Goal: Task Accomplishment & Management: Use online tool/utility

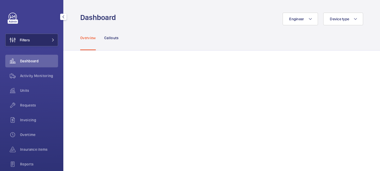
click at [50, 42] on button "Filters" at bounding box center [31, 40] width 53 height 13
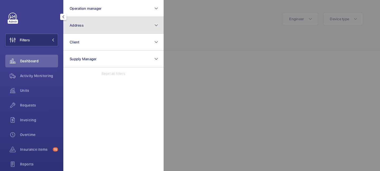
click at [95, 30] on button "Address" at bounding box center [113, 25] width 100 height 17
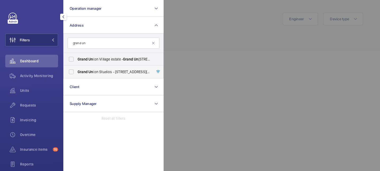
type input "grand un"
click at [96, 74] on span "Grand Un ion Studios - [STREET_ADDRESS][DATE]" at bounding box center [113, 71] width 72 height 5
click at [76, 74] on input "Grand Un ion Studios - [STREET_ADDRESS][DATE]" at bounding box center [71, 72] width 11 height 11
checkbox input "true"
click at [193, 38] on div at bounding box center [353, 85] width 380 height 171
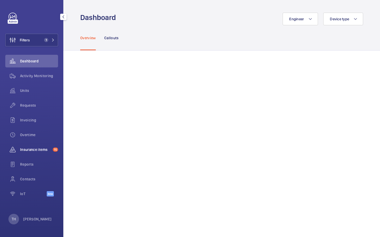
click at [35, 150] on span "Insurance items" at bounding box center [35, 149] width 31 height 5
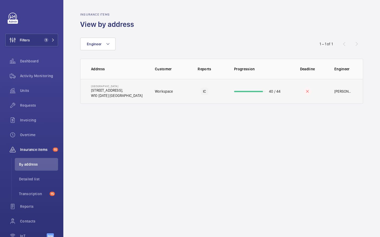
click at [118, 88] on p "[STREET_ADDRESS]," at bounding box center [116, 90] width 51 height 5
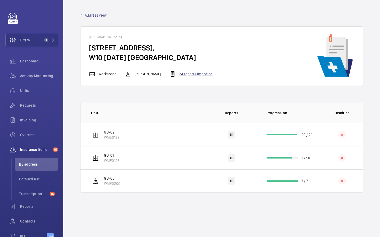
click at [191, 73] on div "24 reports imported" at bounding box center [190, 74] width 43 height 6
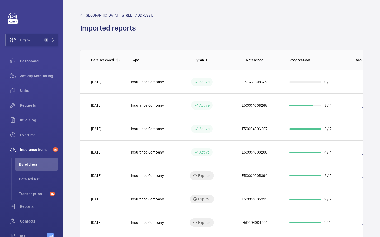
scroll to position [0, 24]
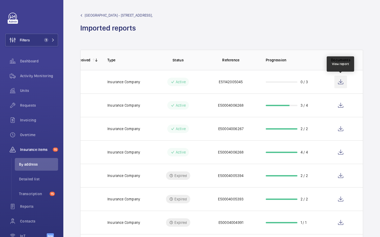
click at [342, 82] on wm-front-icon-button at bounding box center [340, 82] width 13 height 13
click at [341, 82] on wm-front-icon-button at bounding box center [340, 82] width 13 height 13
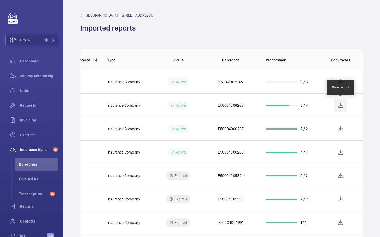
click at [338, 104] on wm-front-icon-button at bounding box center [340, 105] width 13 height 13
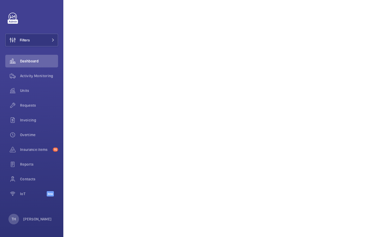
scroll to position [111, 0]
click at [53, 42] on button "Filters" at bounding box center [31, 40] width 53 height 13
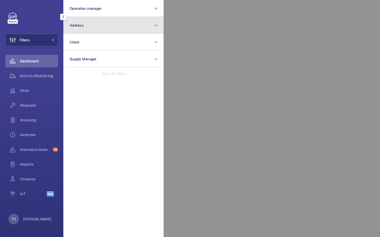
click at [110, 28] on button "Address" at bounding box center [113, 25] width 100 height 17
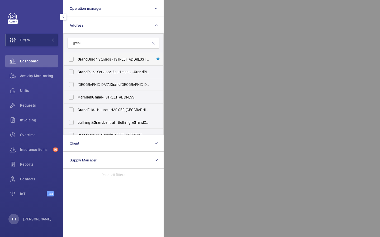
type input "grand"
click at [106, 62] on label "Grand Union Studios - 332 Ladbroke Grove,, LONDON W10 5AD" at bounding box center [110, 59] width 92 height 13
click at [76, 62] on input "Grand Union Studios - 332 Ladbroke Grove,, LONDON W10 5AD" at bounding box center [71, 59] width 11 height 11
checkbox input "true"
click at [195, 89] on div at bounding box center [353, 118] width 380 height 237
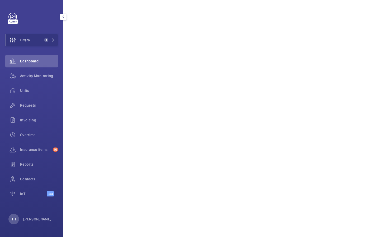
scroll to position [263, 0]
click at [54, 38] on span "1" at bounding box center [48, 40] width 13 height 4
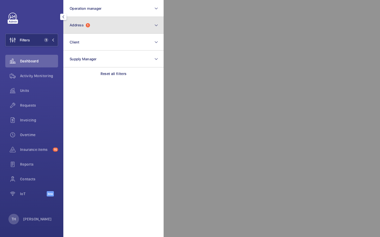
click at [101, 28] on button "Address 1" at bounding box center [113, 25] width 100 height 17
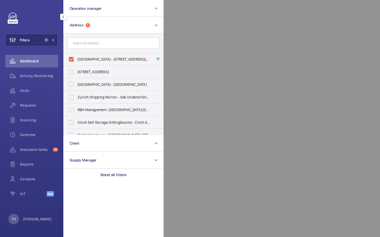
click at [94, 41] on input "text" at bounding box center [113, 43] width 92 height 11
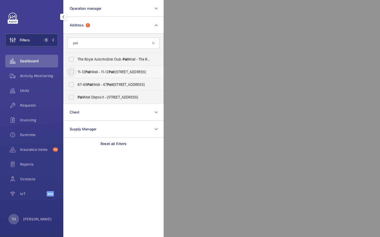
type input "pall"
click at [74, 71] on input "11-12 Pall Mall - 11-12 Pall Mall, LONDON SW1Y 5LU" at bounding box center [71, 72] width 11 height 11
checkbox input "true"
click at [179, 65] on div at bounding box center [353, 118] width 380 height 237
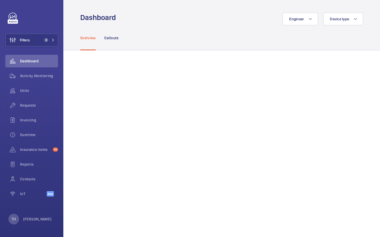
scroll to position [263, 0]
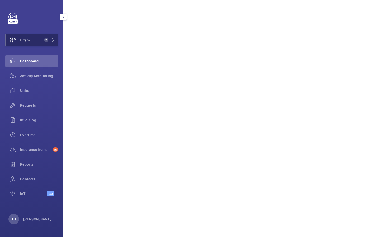
click at [30, 41] on button "Filters 2" at bounding box center [31, 40] width 53 height 13
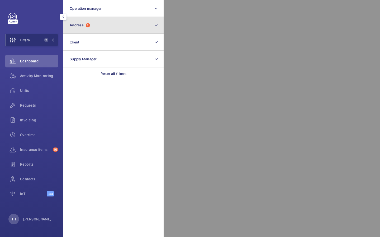
click at [100, 26] on button "Address 2" at bounding box center [113, 25] width 100 height 17
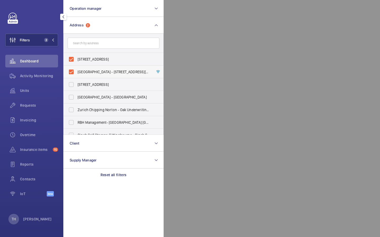
click at [89, 70] on span "Grand Union Studios - 332 Ladbroke Grove,, LONDON W10 5AD" at bounding box center [113, 71] width 72 height 5
click at [76, 70] on input "Grand Union Studios - 332 Ladbroke Grove,, LONDON W10 5AD" at bounding box center [71, 72] width 11 height 11
checkbox input "false"
click at [244, 66] on div at bounding box center [353, 118] width 380 height 237
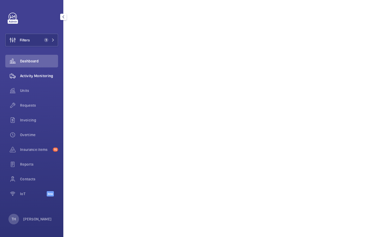
click at [36, 75] on span "Activity Monitoring" at bounding box center [39, 75] width 38 height 5
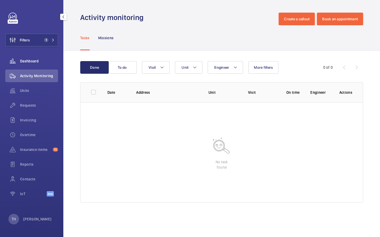
click at [36, 59] on span "Dashboard" at bounding box center [39, 61] width 38 height 5
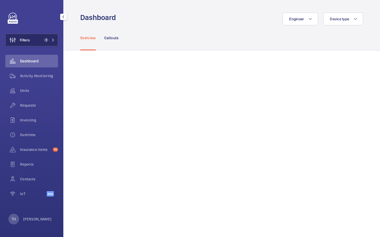
click at [52, 40] on mat-icon at bounding box center [52, 39] width 3 height 3
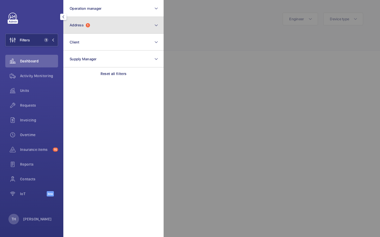
click at [86, 26] on span "1" at bounding box center [88, 25] width 4 height 4
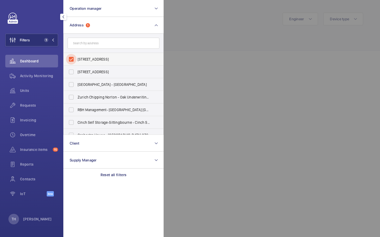
click at [71, 58] on input "11-12 Pall Mall - 11-12 Pall Mall, LONDON SW1Y 5LU" at bounding box center [71, 59] width 11 height 11
checkbox input "false"
click at [82, 43] on input "text" at bounding box center [113, 43] width 92 height 11
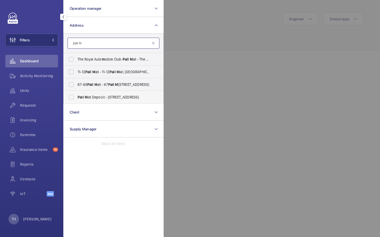
type input "pall m"
click at [92, 93] on label "Pall M all Deposit - 124-128 Barlby Road, LONDON W10 6BL" at bounding box center [110, 97] width 92 height 13
click at [76, 93] on input "Pall M all Deposit - 124-128 Barlby Road, LONDON W10 6BL" at bounding box center [71, 97] width 11 height 11
checkbox input "true"
click at [93, 83] on span "Pall" at bounding box center [90, 85] width 6 height 4
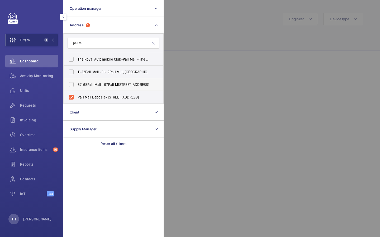
click at [76, 83] on input "67-68 Pall M all - 67 Pall M all, LONDON SW1Y 5EY" at bounding box center [71, 84] width 11 height 11
checkbox input "true"
click at [185, 38] on div at bounding box center [353, 118] width 380 height 237
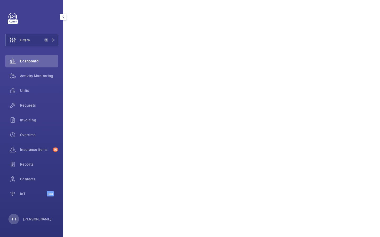
scroll to position [20, 0]
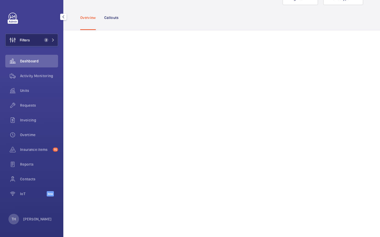
click at [52, 43] on button "Filters 2" at bounding box center [31, 40] width 53 height 13
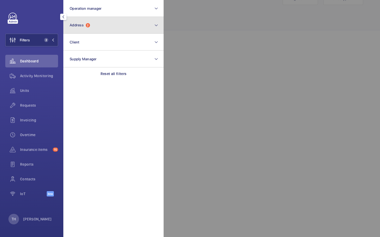
click at [87, 27] on button "Address 2" at bounding box center [113, 25] width 100 height 17
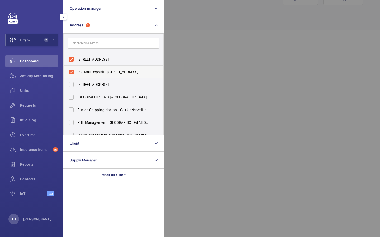
click at [80, 70] on span "Pall Mall Deposit - 124-128 Barlby Road, LONDON W10 6BL" at bounding box center [113, 71] width 72 height 5
click at [76, 70] on input "Pall Mall Deposit - 124-128 Barlby Road, LONDON W10 6BL" at bounding box center [71, 72] width 11 height 11
checkbox input "false"
click at [227, 51] on div at bounding box center [353, 118] width 380 height 237
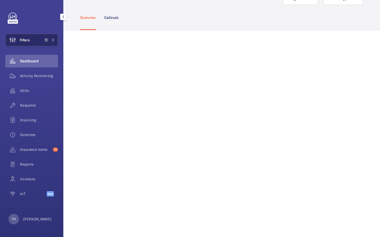
click at [52, 37] on button "Filters 1" at bounding box center [31, 40] width 53 height 13
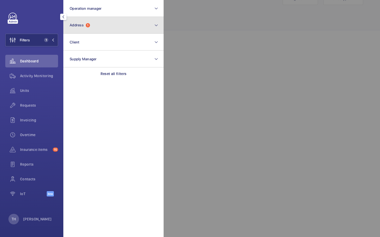
click at [110, 23] on button "Address 1" at bounding box center [113, 25] width 100 height 17
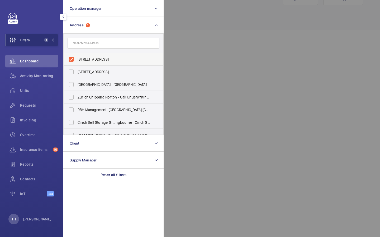
click at [86, 59] on span "67-68 Pall Mall - 67 Pall Mall, LONDON SW1Y 5EY" at bounding box center [113, 59] width 72 height 5
click at [76, 59] on input "67-68 Pall Mall - 67 Pall Mall, LONDON SW1Y 5EY" at bounding box center [71, 59] width 11 height 11
checkbox input "false"
click at [43, 77] on span "Activity Monitoring" at bounding box center [39, 75] width 38 height 5
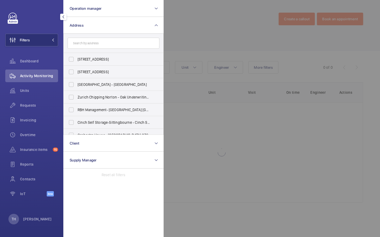
click at [189, 47] on div at bounding box center [353, 118] width 380 height 237
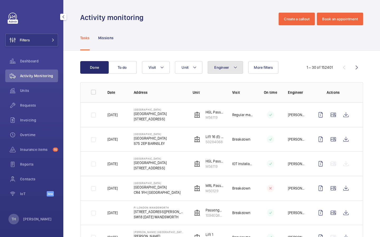
click at [233, 71] on button "Engineer" at bounding box center [224, 67] width 35 height 13
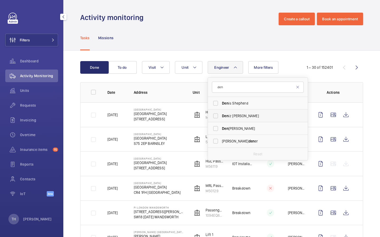
type input "den"
click at [238, 117] on span "Den iz Hussein" at bounding box center [258, 115] width 72 height 5
click at [221, 117] on input "Den iz Hussein" at bounding box center [215, 116] width 11 height 11
checkbox input "true"
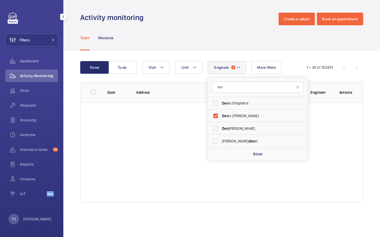
click at [294, 57] on div "Done To do Engineer 1 den Den is Shepherd Den iz Hussein Den nis Webb Aaron Gar…" at bounding box center [221, 133] width 316 height 165
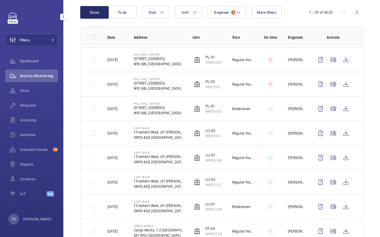
scroll to position [53, 0]
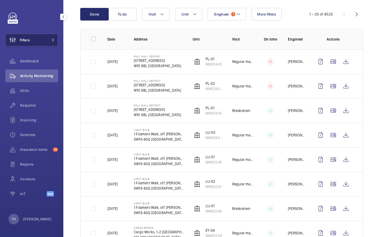
click at [51, 40] on span at bounding box center [51, 39] width 6 height 3
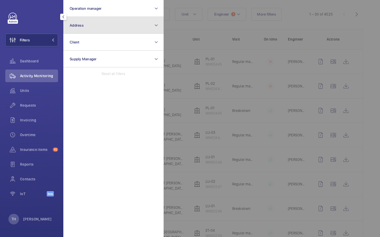
click at [88, 28] on button "Address" at bounding box center [113, 25] width 100 height 17
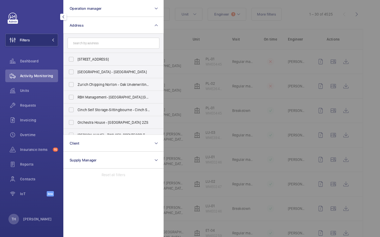
click at [98, 43] on input "text" at bounding box center [113, 43] width 92 height 11
type input "p"
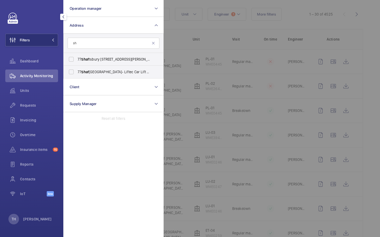
type input "s"
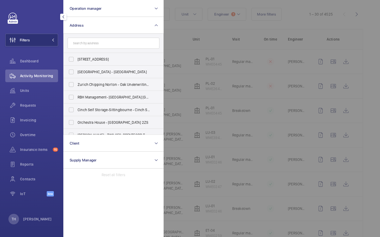
click at [188, 47] on div at bounding box center [353, 118] width 380 height 237
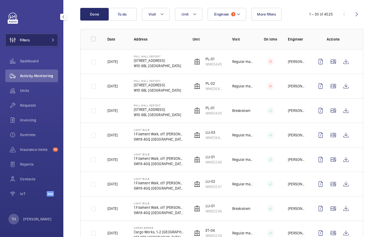
click at [52, 42] on button "Filters" at bounding box center [31, 40] width 53 height 13
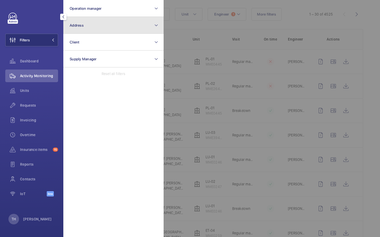
click at [109, 28] on button "Address" at bounding box center [113, 25] width 100 height 17
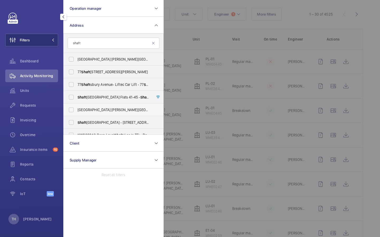
scroll to position [7, 0]
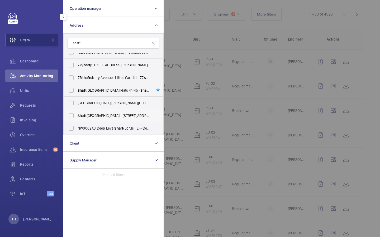
type input "shaft"
click at [101, 117] on span "Shaft esbury Centre - 85 Barlby Road,, LONDON W10 6BN" at bounding box center [113, 115] width 72 height 5
click at [76, 117] on input "Shaft esbury Centre - 85 Barlby Road,, LONDON W10 6BN" at bounding box center [71, 115] width 11 height 11
checkbox input "true"
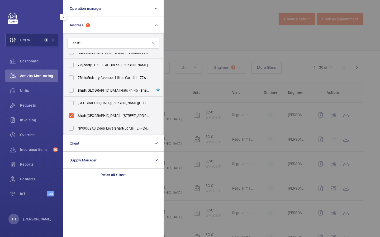
click at [185, 40] on div at bounding box center [353, 118] width 380 height 237
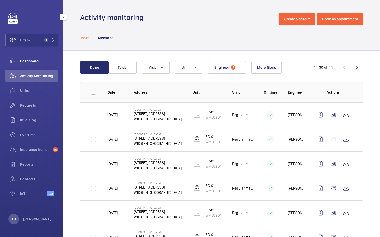
click at [34, 59] on span "Dashboard" at bounding box center [39, 61] width 38 height 5
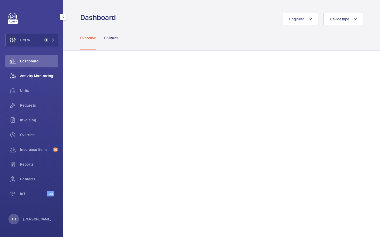
click at [41, 77] on span "Activity Monitoring" at bounding box center [39, 75] width 38 height 5
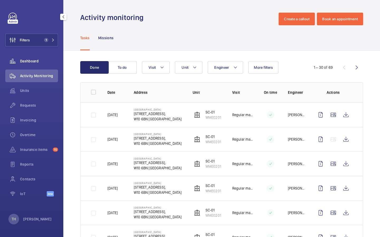
click at [36, 57] on div "Dashboard" at bounding box center [31, 61] width 53 height 13
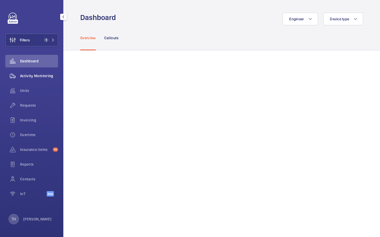
click at [37, 73] on span "Activity Monitoring" at bounding box center [39, 75] width 38 height 5
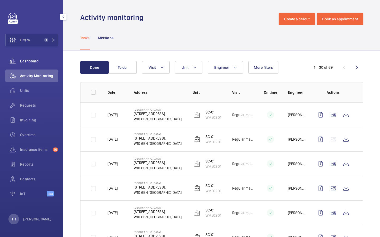
click at [40, 59] on span "Dashboard" at bounding box center [39, 61] width 38 height 5
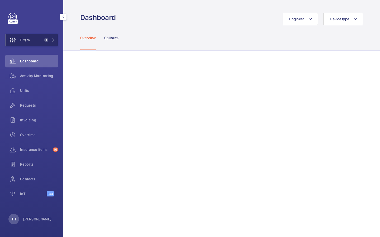
click at [52, 40] on mat-icon at bounding box center [52, 39] width 3 height 3
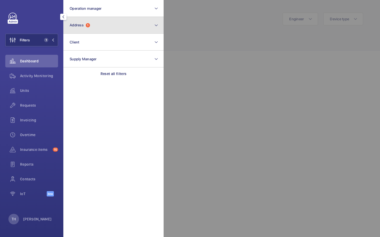
click at [82, 25] on span "Address" at bounding box center [77, 25] width 14 height 4
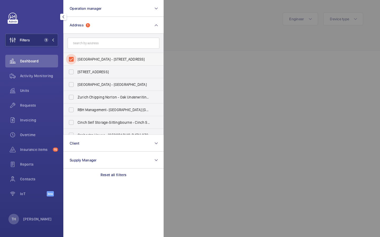
click at [72, 57] on input "Shaftesbury Centre - 85 Barlby Road,, LONDON W10 6BN" at bounding box center [71, 59] width 11 height 11
checkbox input "false"
click at [227, 26] on div at bounding box center [353, 118] width 380 height 237
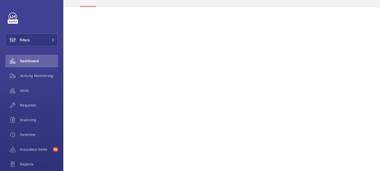
scroll to position [51, 0]
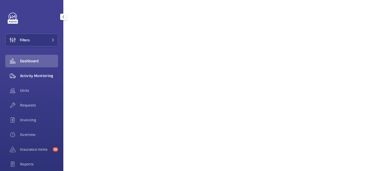
click at [49, 74] on span "Activity Monitoring" at bounding box center [39, 75] width 38 height 5
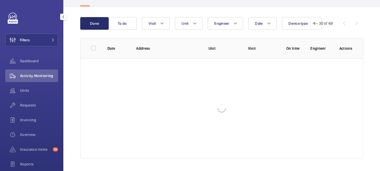
scroll to position [44, 0]
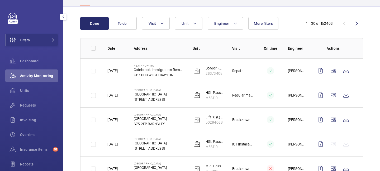
scroll to position [51, 0]
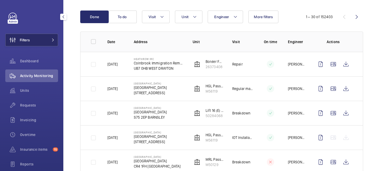
click at [51, 45] on button "Filters" at bounding box center [31, 40] width 53 height 13
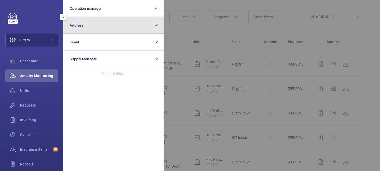
click at [87, 28] on button "Address" at bounding box center [113, 25] width 100 height 17
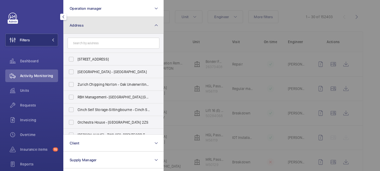
click at [90, 31] on button "Address" at bounding box center [113, 25] width 100 height 17
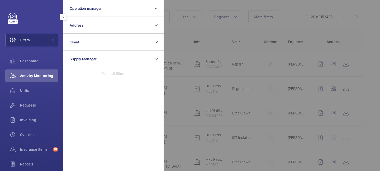
click at [39, 79] on div "Activity Monitoring" at bounding box center [31, 76] width 53 height 13
click at [221, 42] on div at bounding box center [353, 85] width 380 height 171
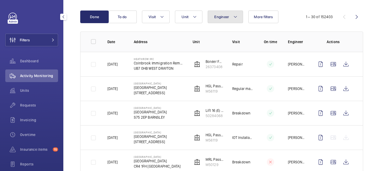
click at [238, 20] on button "Engineer" at bounding box center [224, 17] width 35 height 13
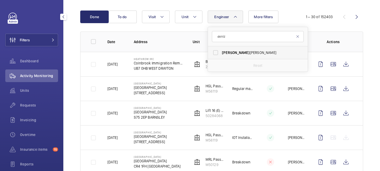
type input "deniz"
click at [232, 50] on label "Deniz Hussein" at bounding box center [254, 52] width 92 height 13
click at [221, 50] on input "Deniz Hussein" at bounding box center [215, 52] width 11 height 11
checkbox input "true"
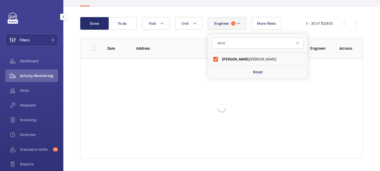
click at [298, 20] on div "Done To do Engineer 1 deniz Deniz Hussein Reset Unit Visit More filters 1 – 30 …" at bounding box center [221, 23] width 283 height 13
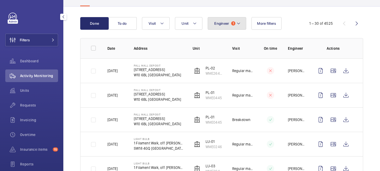
click at [241, 27] on button "Engineer 1" at bounding box center [226, 23] width 38 height 13
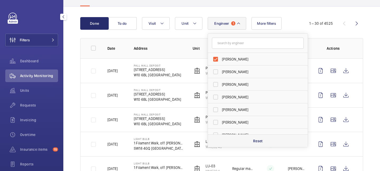
click at [258, 143] on p "Reset" at bounding box center [258, 141] width 10 height 5
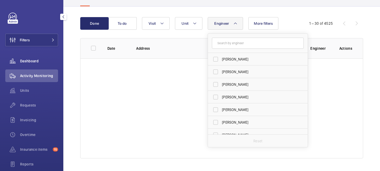
click at [38, 57] on div "Dashboard" at bounding box center [31, 61] width 53 height 13
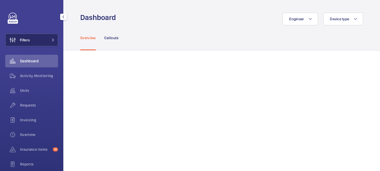
click at [50, 42] on button "Filters" at bounding box center [31, 40] width 53 height 13
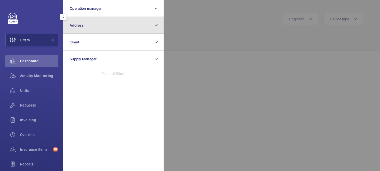
click at [95, 26] on button "Address" at bounding box center [113, 25] width 100 height 17
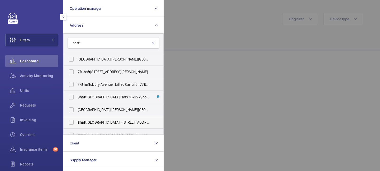
type input "shaft"
click at [114, 125] on span "Shaft esbury Centre - 85 Barlby Road,, LONDON W10 6BN" at bounding box center [113, 122] width 72 height 5
click at [76, 125] on input "Shaft esbury Centre - 85 Barlby Road,, LONDON W10 6BN" at bounding box center [71, 122] width 11 height 11
checkbox input "true"
click at [189, 42] on div at bounding box center [353, 85] width 380 height 171
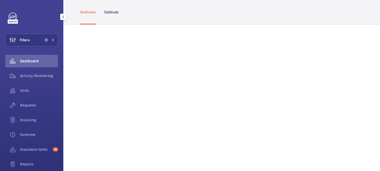
scroll to position [27, 0]
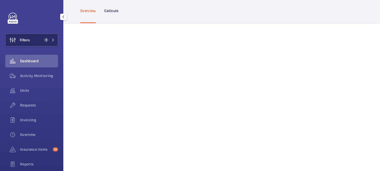
click at [56, 37] on button "Filters 1" at bounding box center [31, 40] width 53 height 13
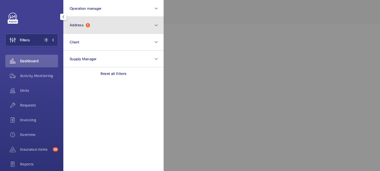
click at [107, 30] on button "Address 1" at bounding box center [113, 25] width 100 height 17
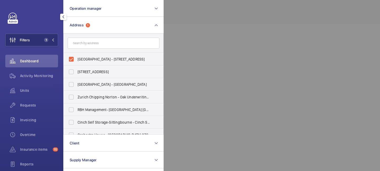
click at [165, 51] on div at bounding box center [353, 85] width 380 height 171
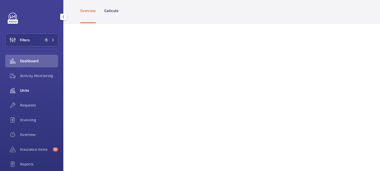
click at [37, 93] on div "Units" at bounding box center [31, 90] width 53 height 13
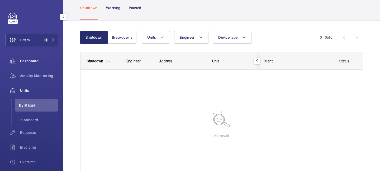
click at [35, 63] on span "Dashboard" at bounding box center [39, 61] width 38 height 5
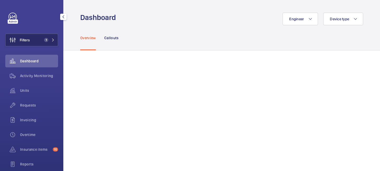
click at [54, 39] on mat-icon at bounding box center [52, 39] width 3 height 3
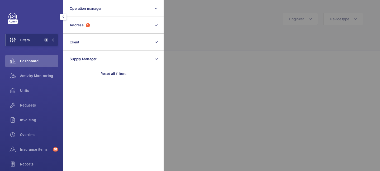
click at [196, 35] on div at bounding box center [353, 85] width 380 height 171
